Goal: Information Seeking & Learning: Learn about a topic

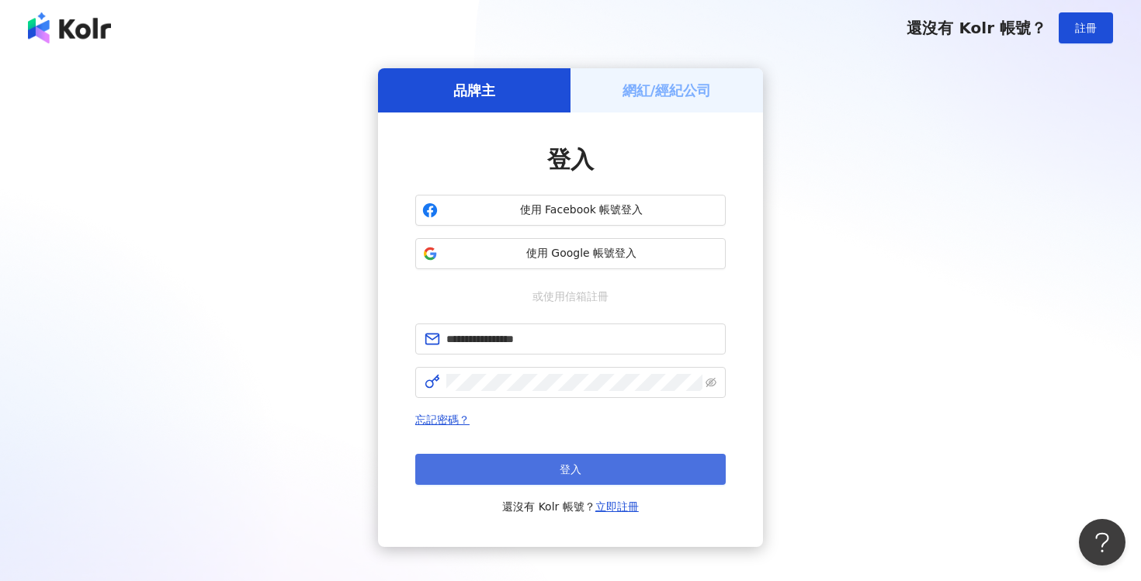
click at [616, 474] on button "登入" at bounding box center [570, 469] width 310 height 31
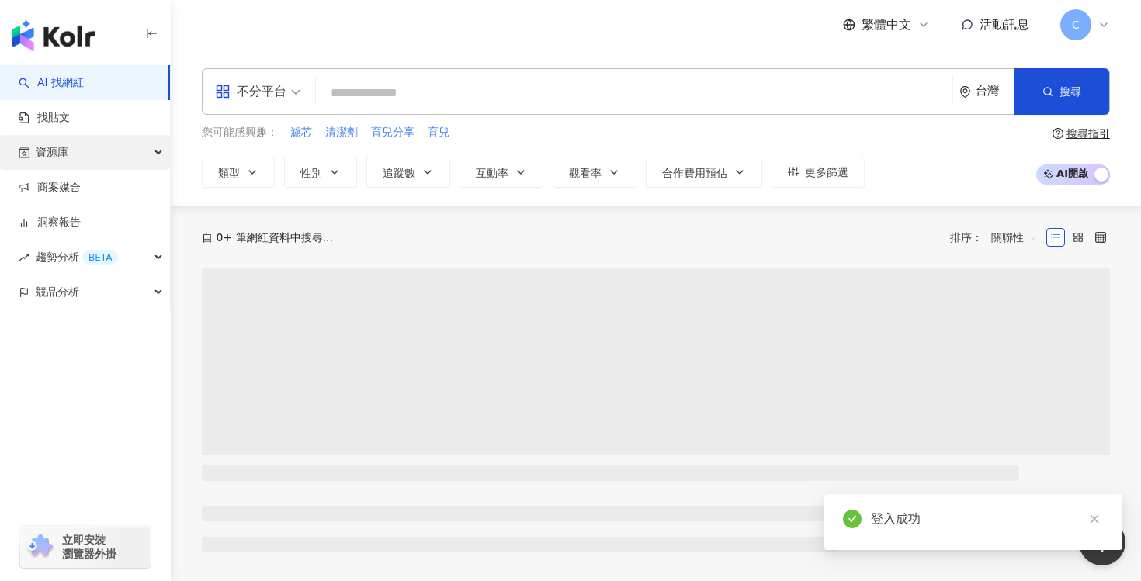
click at [92, 155] on div "資源庫" at bounding box center [85, 152] width 170 height 35
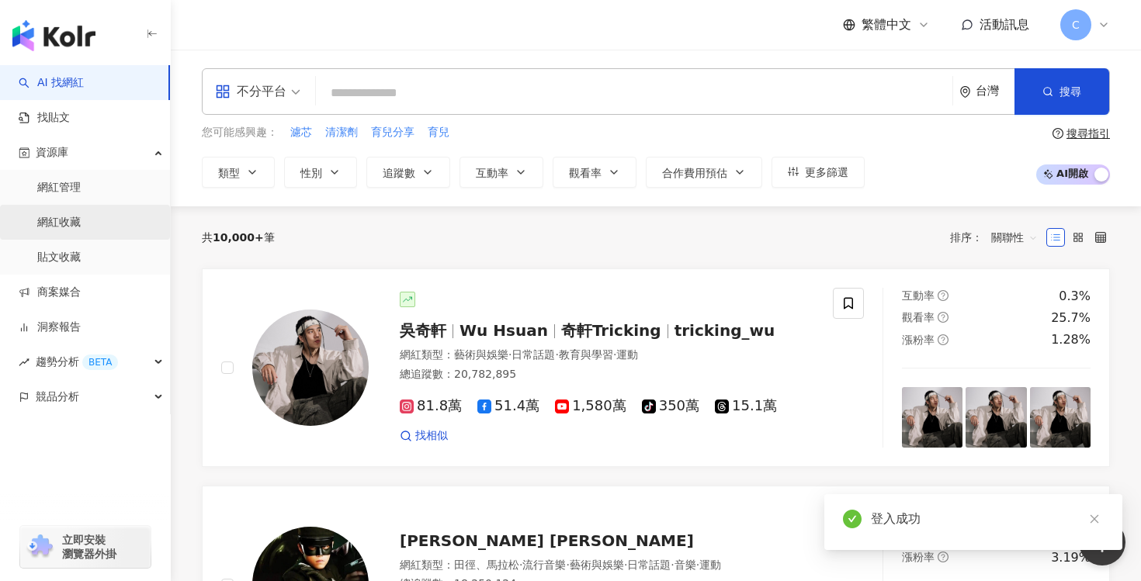
click at [81, 217] on link "網紅收藏" at bounding box center [58, 223] width 43 height 16
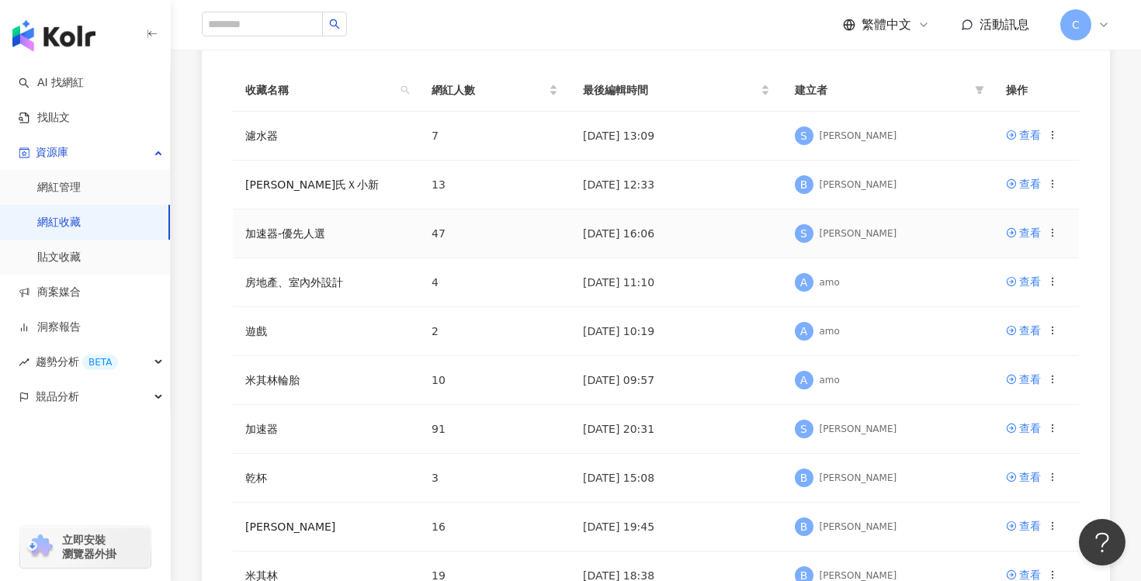
scroll to position [170, 0]
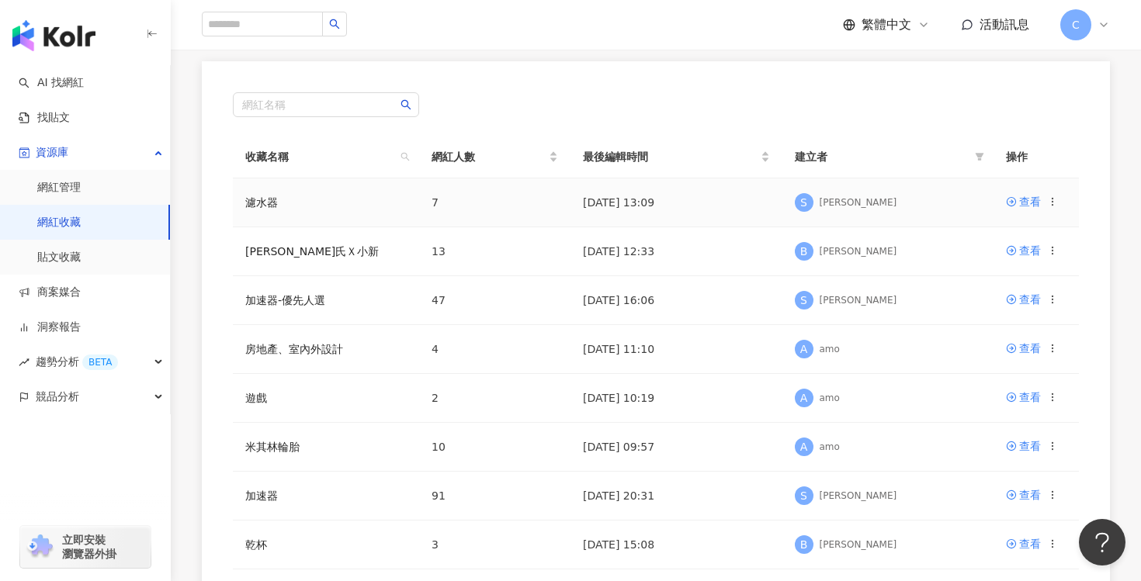
click at [686, 191] on td "[DATE] 13:09" at bounding box center [677, 203] width 212 height 49
click at [1010, 204] on icon at bounding box center [1011, 201] width 11 height 11
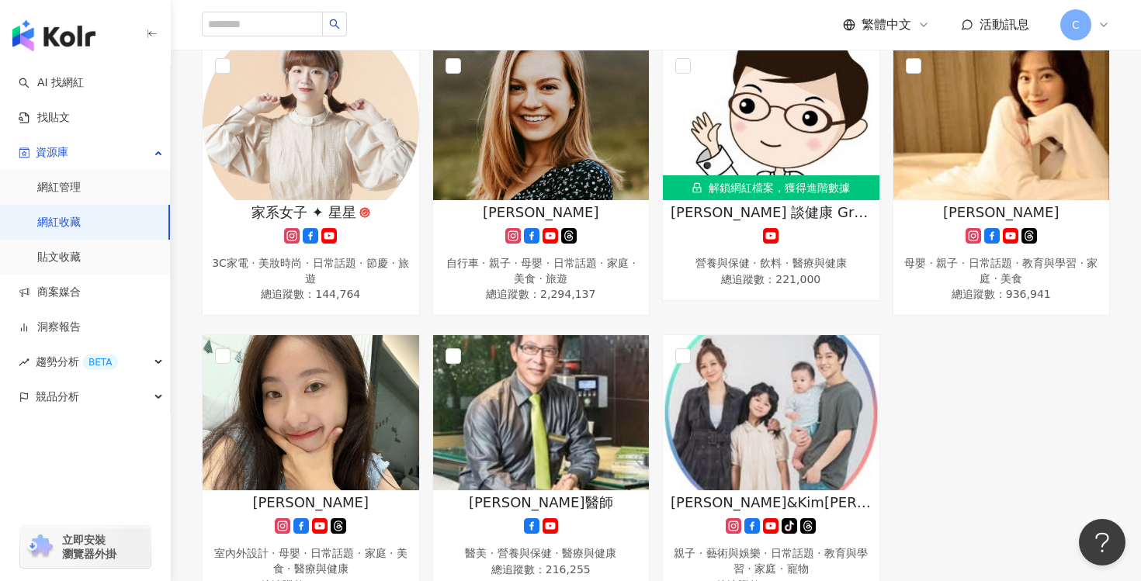
scroll to position [214, 0]
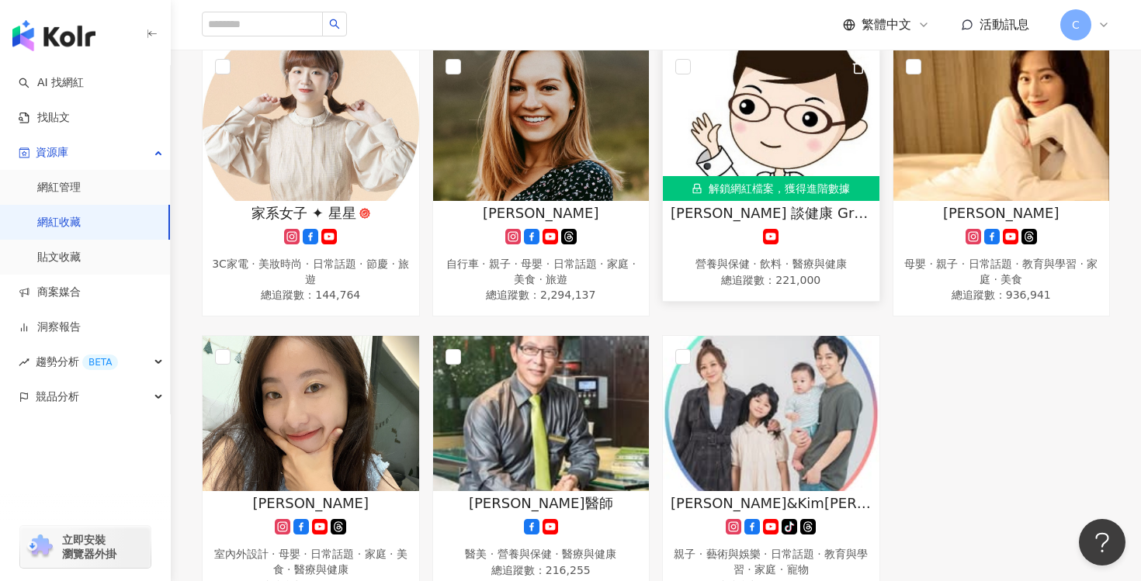
click at [834, 234] on div at bounding box center [771, 237] width 201 height 16
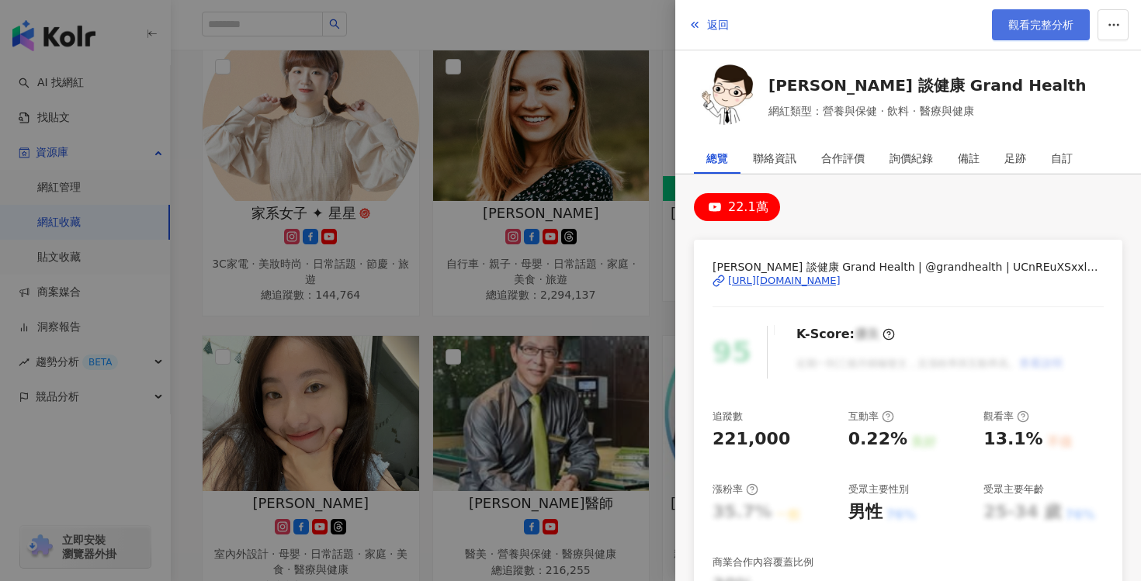
click at [1034, 36] on link "觀看完整分析" at bounding box center [1041, 24] width 98 height 31
click at [657, 26] on div at bounding box center [570, 290] width 1141 height 581
